Goal: Find specific page/section: Find specific page/section

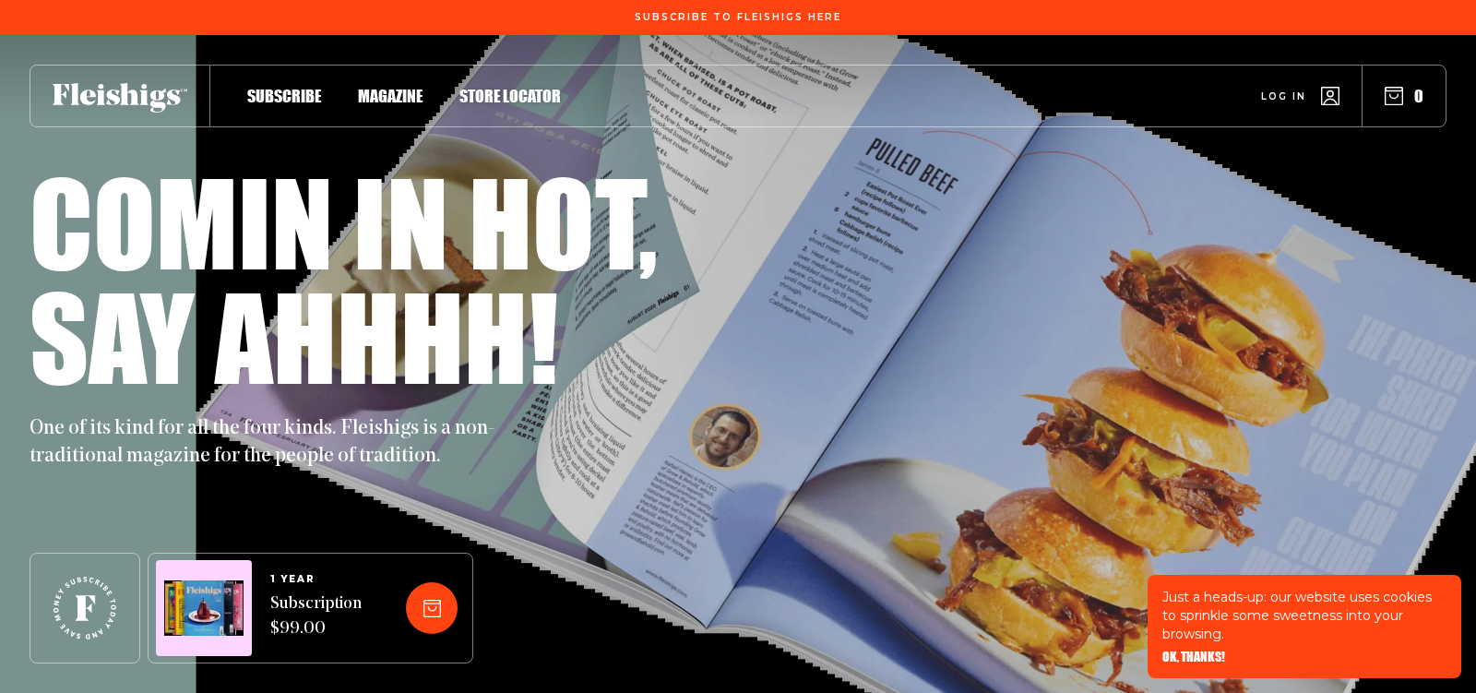
click at [407, 87] on span "Magazine" at bounding box center [390, 76] width 65 height 20
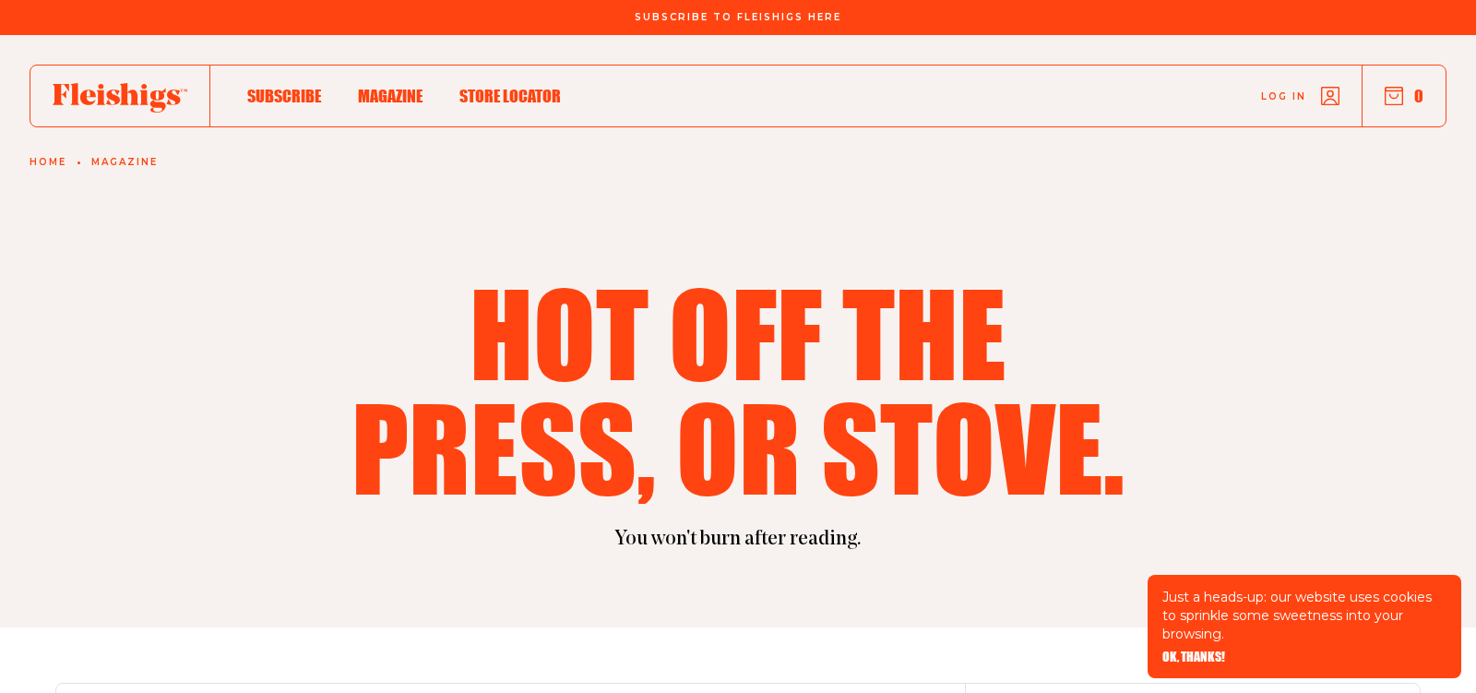
click at [1198, 651] on span "OK, THANKS!" at bounding box center [1194, 644] width 63 height 13
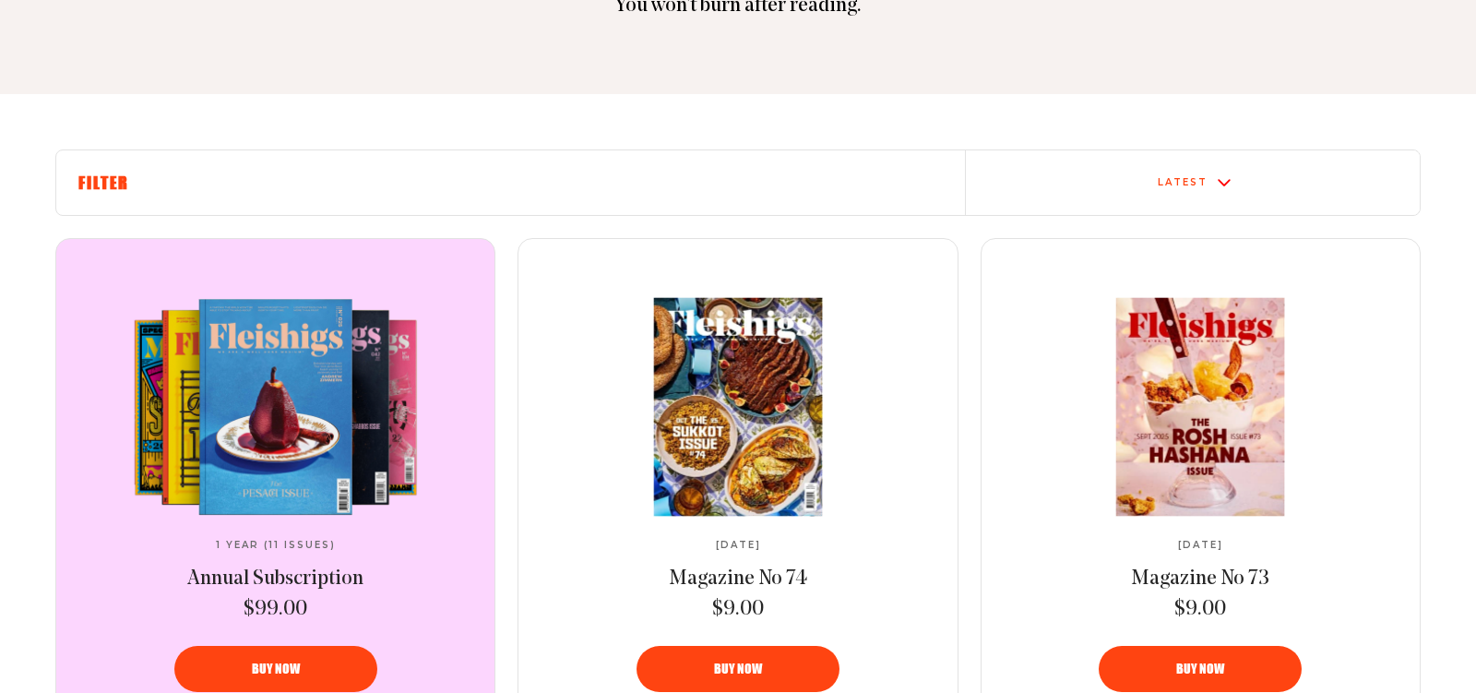
scroll to position [581, 0]
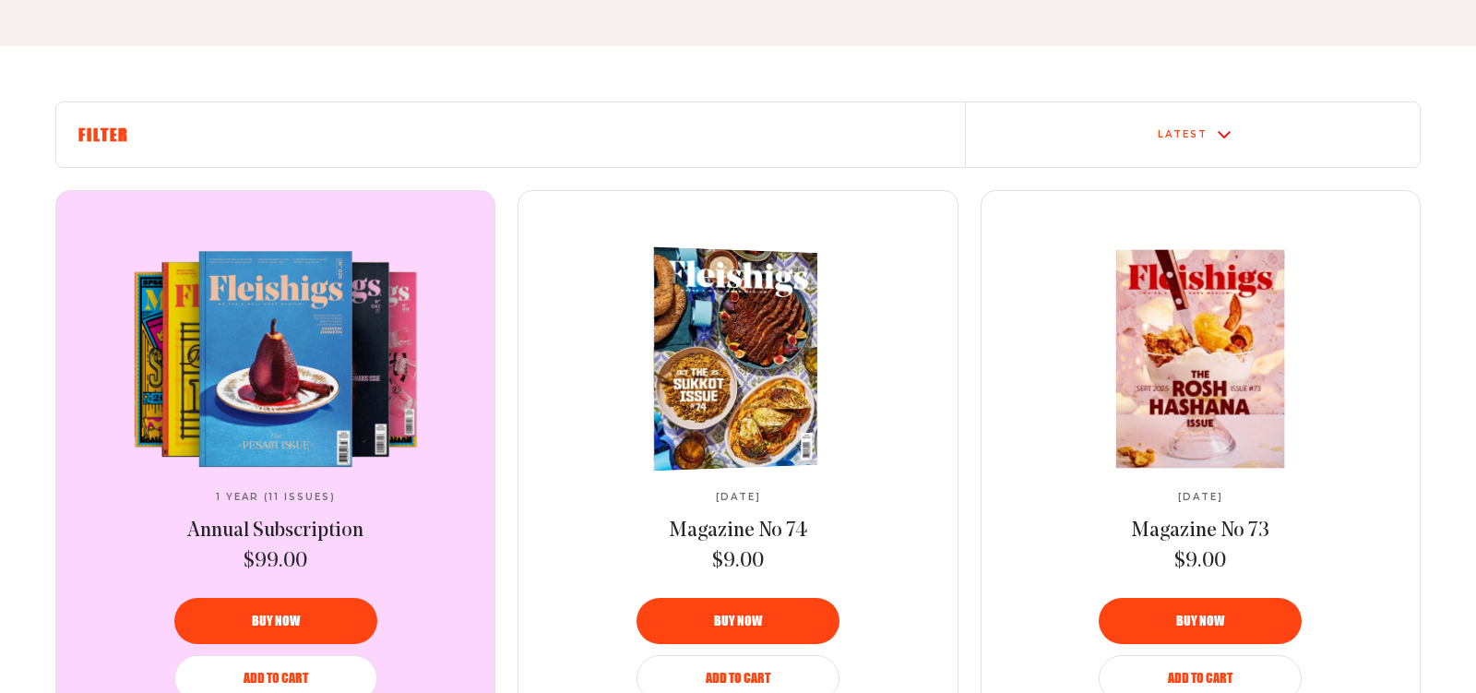
click at [747, 364] on img at bounding box center [730, 359] width 300 height 230
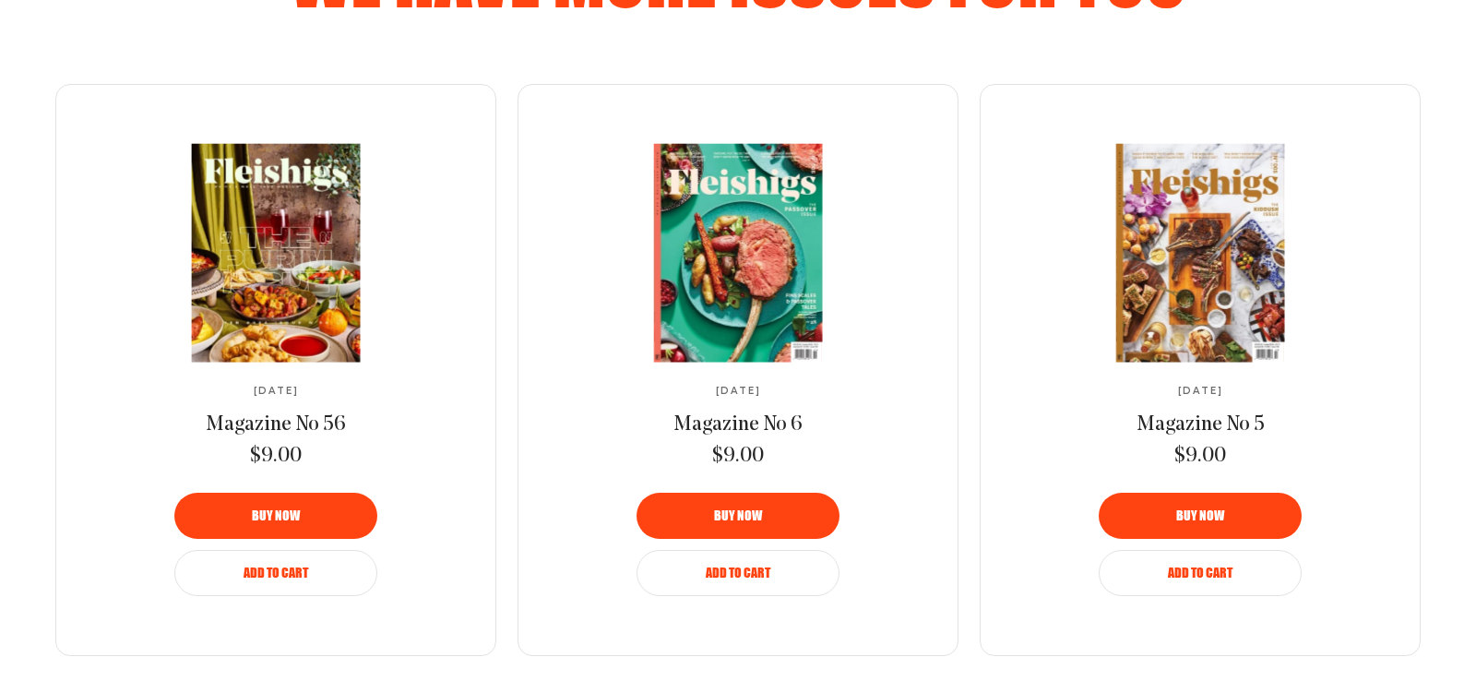
scroll to position [1421, 0]
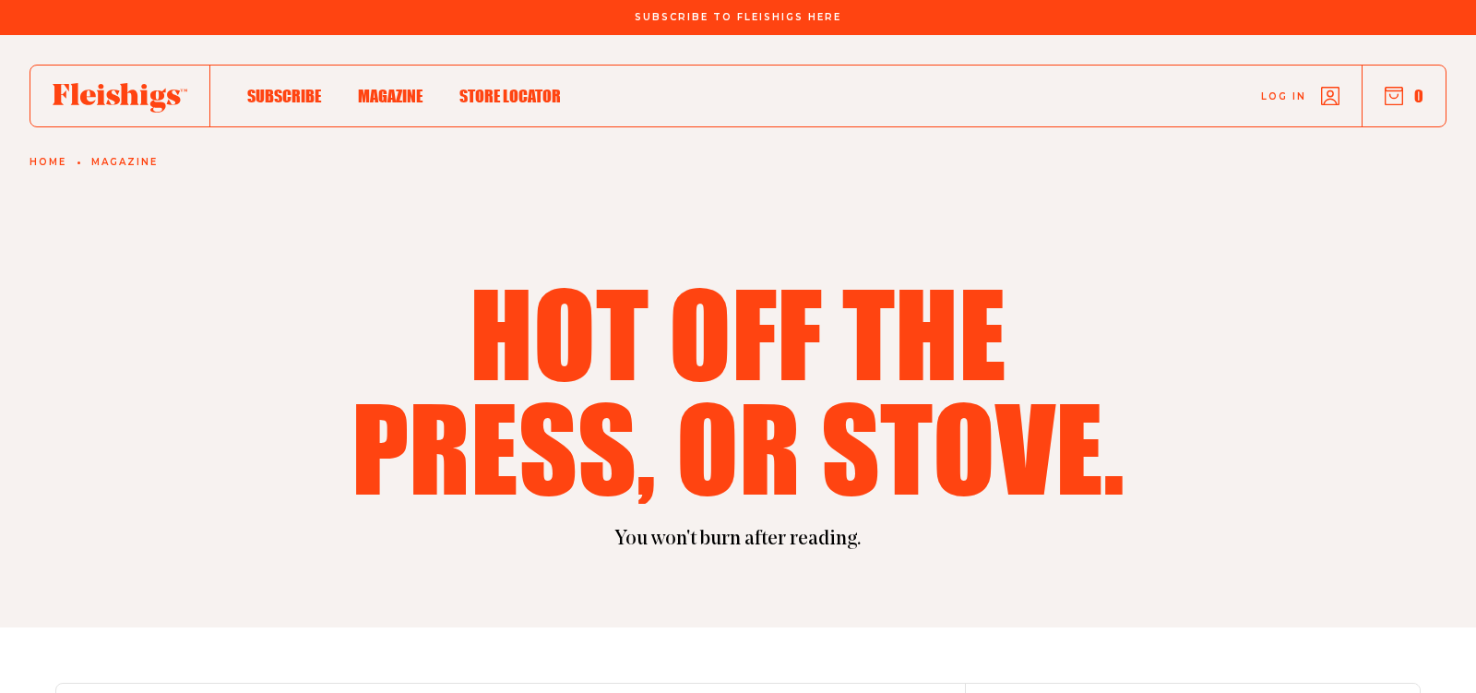
click at [487, 87] on span "Store locator" at bounding box center [510, 76] width 101 height 20
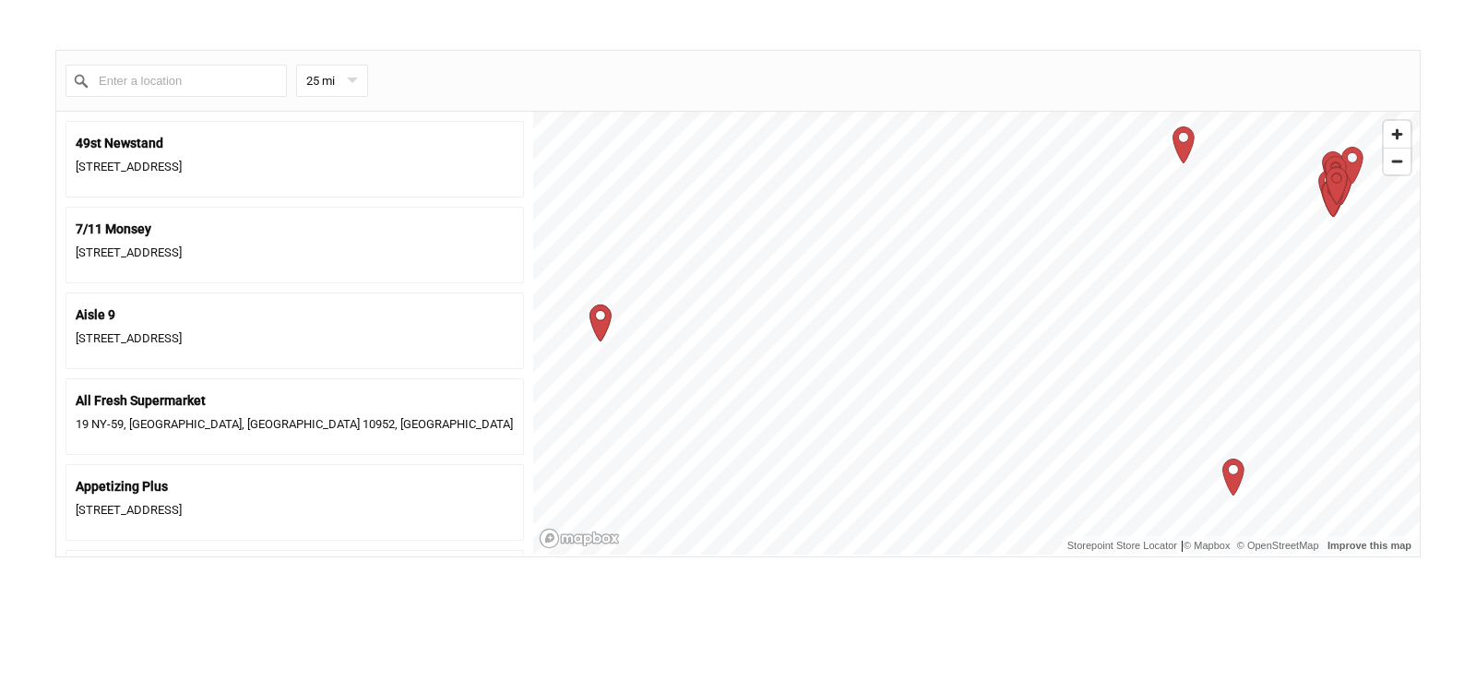
scroll to position [784, 0]
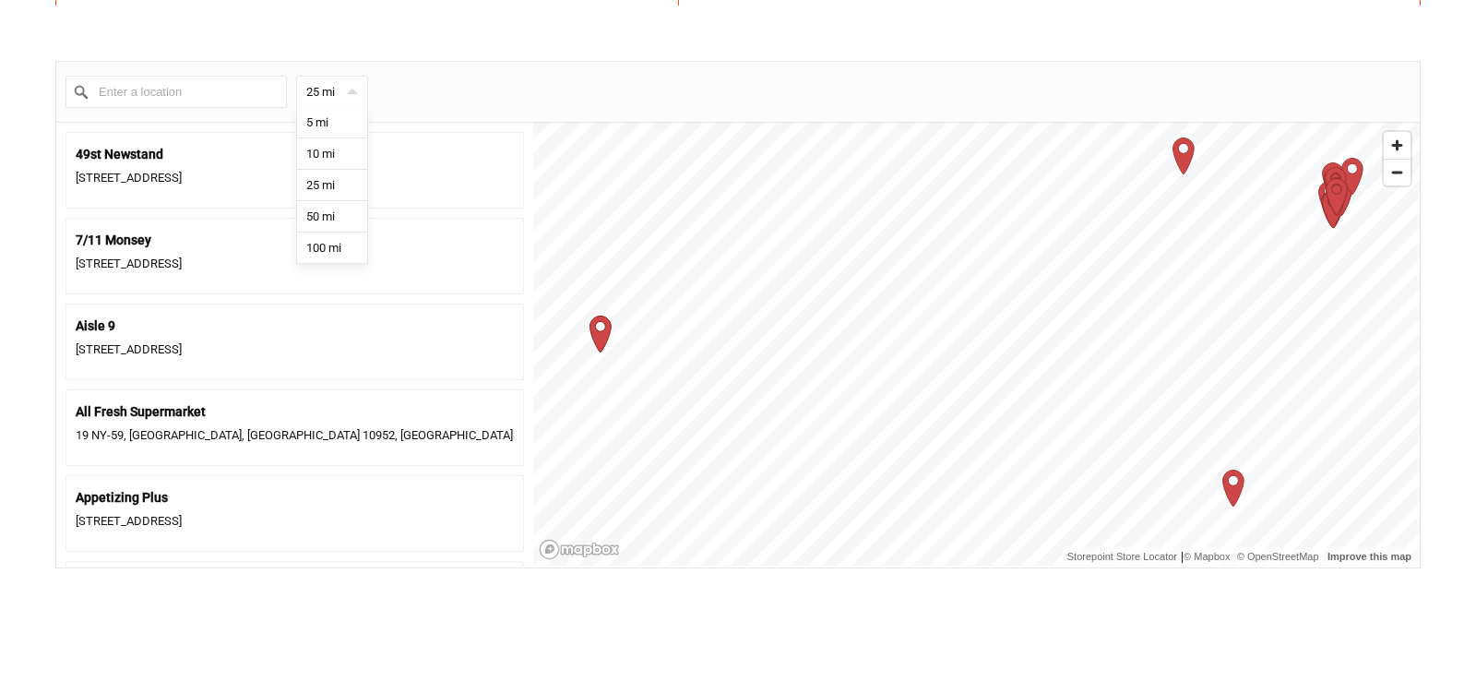
click at [352, 90] on div "25 mi 5 10 25 50 100" at bounding box center [332, 92] width 72 height 32
click at [127, 275] on div "14 College Rd, Monsey, NY 10952, USA" at bounding box center [295, 264] width 438 height 25
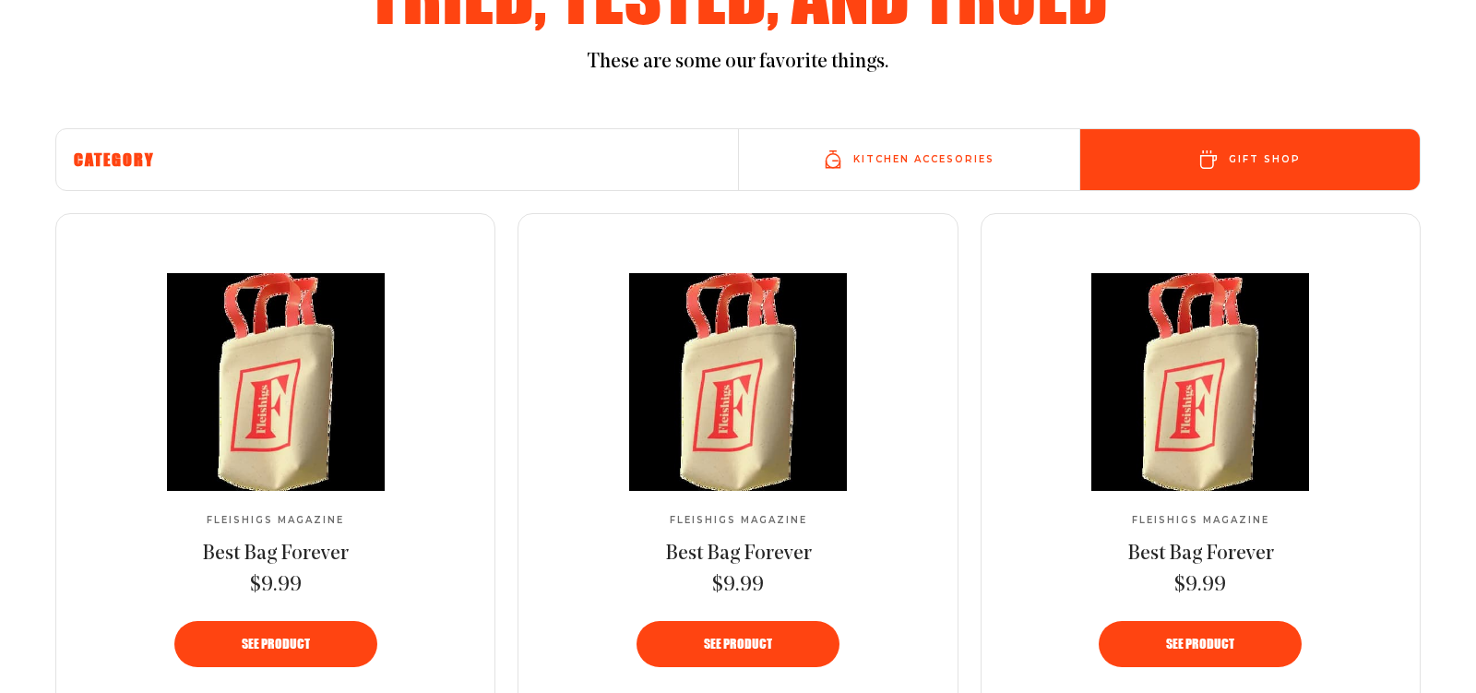
scroll to position [662, 0]
